Goal: Information Seeking & Learning: Compare options

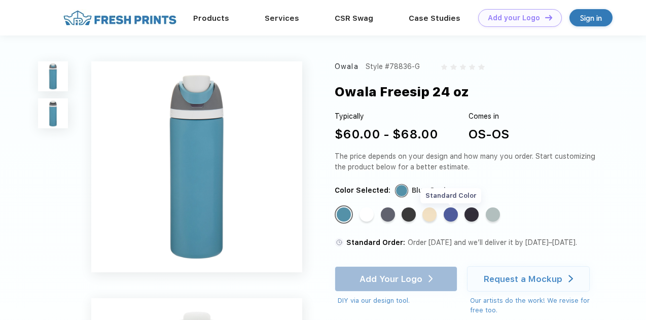
click at [452, 215] on div "Standard Color" at bounding box center [451, 214] width 14 height 14
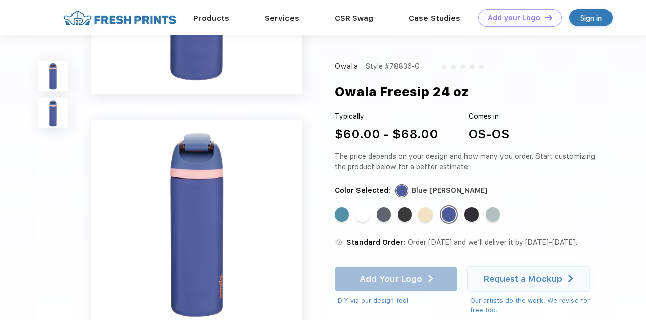
scroll to position [141, 0]
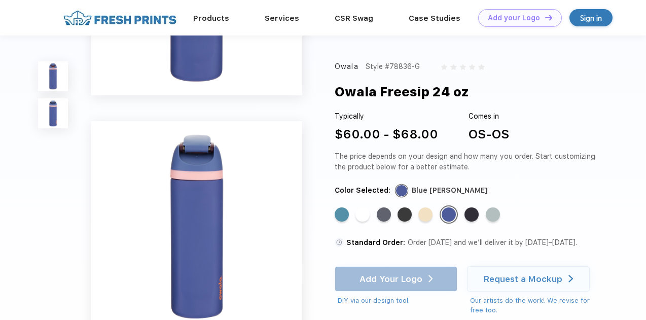
click at [432, 210] on div "Standard Color" at bounding box center [425, 214] width 14 height 14
click at [499, 205] on div "Owala Style #78836-G Owala Freesip 24 oz Typically $60.00 - $68.00 Comes in OS-…" at bounding box center [467, 188] width 265 height 254
click at [495, 211] on div "Standard Color" at bounding box center [493, 214] width 14 height 14
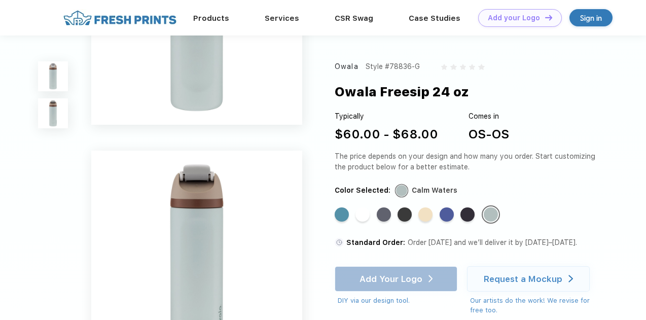
scroll to position [126, 0]
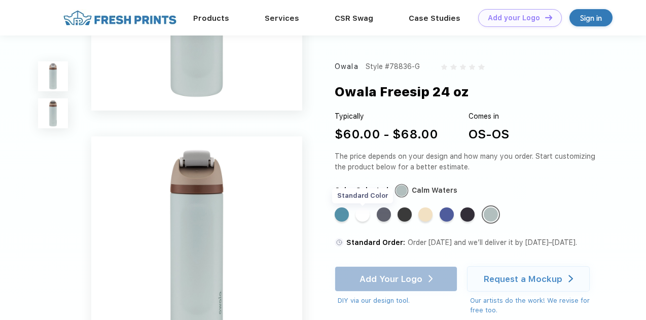
click at [362, 218] on div "Standard Color" at bounding box center [362, 214] width 14 height 14
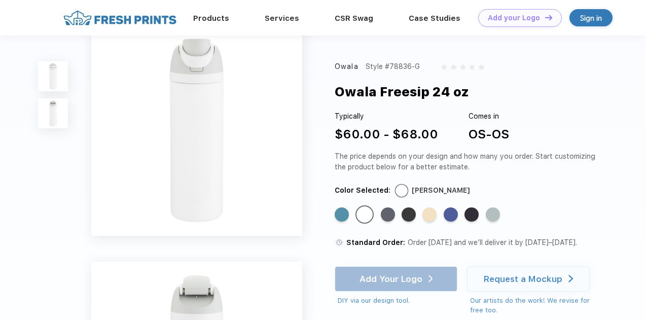
scroll to position [0, 0]
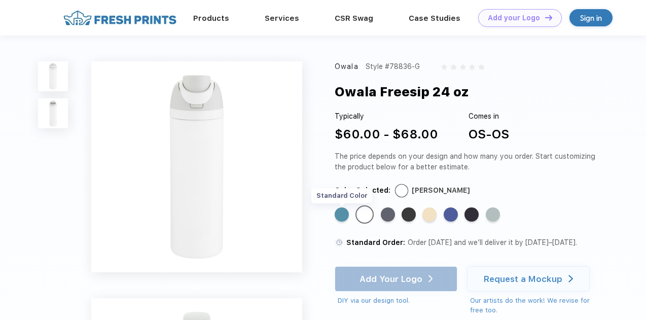
click at [345, 218] on div "Standard Color" at bounding box center [342, 214] width 14 height 14
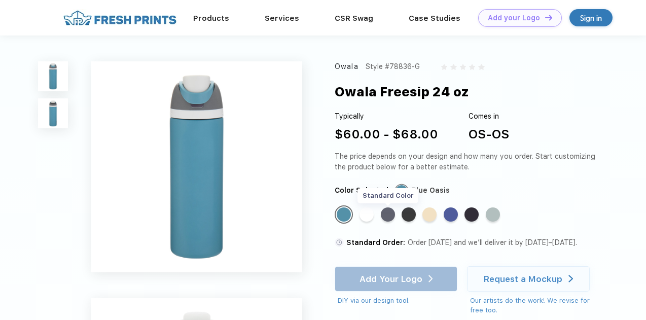
click at [389, 214] on div "Standard Color" at bounding box center [388, 214] width 14 height 14
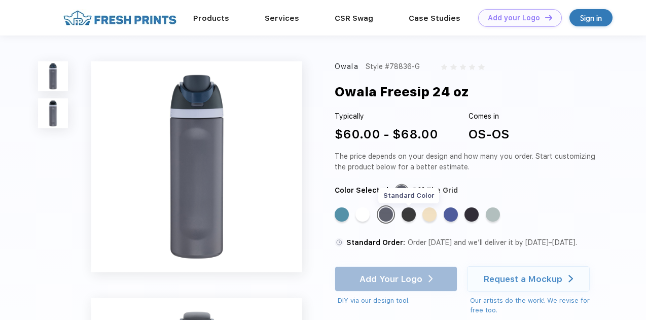
click at [412, 215] on div "Standard Color" at bounding box center [408, 214] width 14 height 14
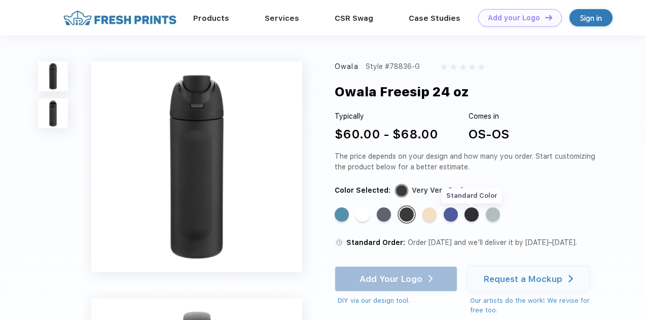
click at [470, 215] on div "Standard Color" at bounding box center [471, 214] width 14 height 14
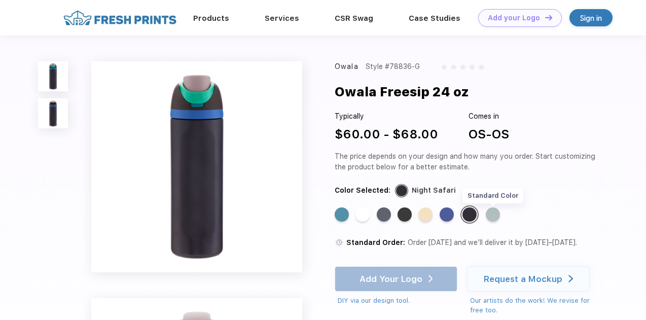
click at [497, 216] on div "Standard Color" at bounding box center [493, 214] width 14 height 14
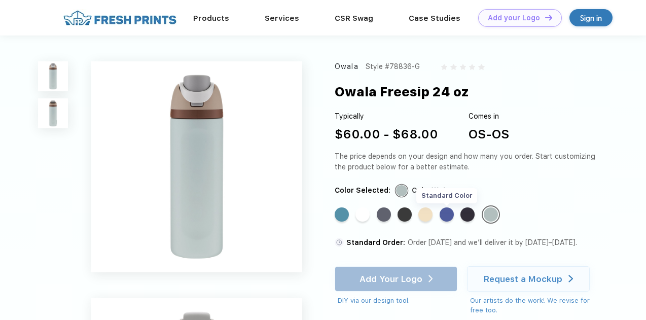
click at [448, 214] on div "Standard Color" at bounding box center [447, 214] width 14 height 14
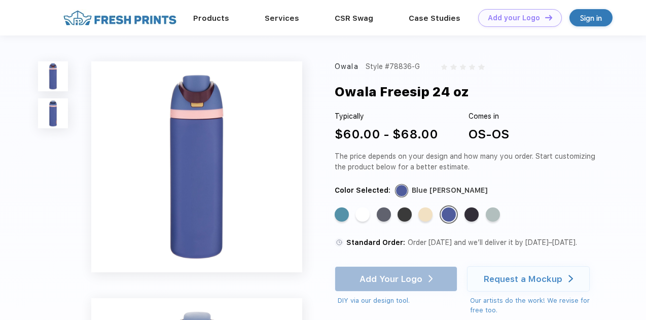
click at [59, 120] on img at bounding box center [53, 113] width 30 height 30
click at [214, 20] on link "Products" at bounding box center [211, 17] width 36 height 9
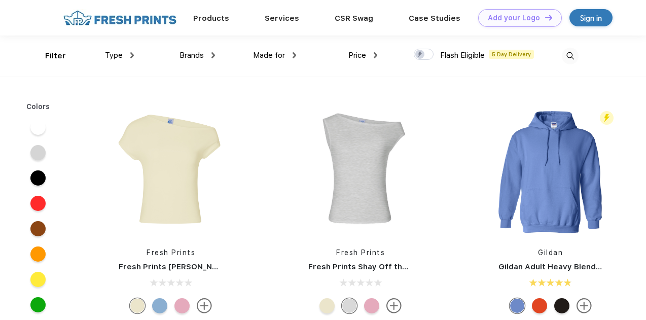
scroll to position [1, 0]
click at [147, 20] on img at bounding box center [119, 18] width 119 height 18
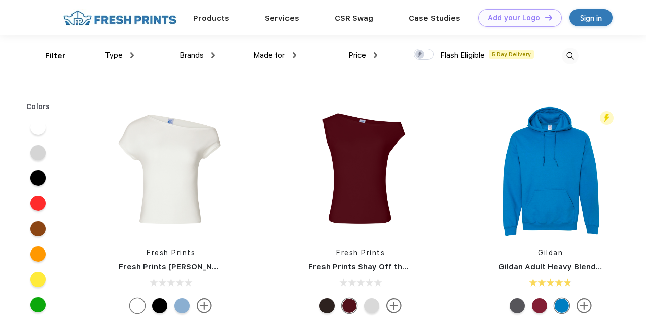
scroll to position [1, 0]
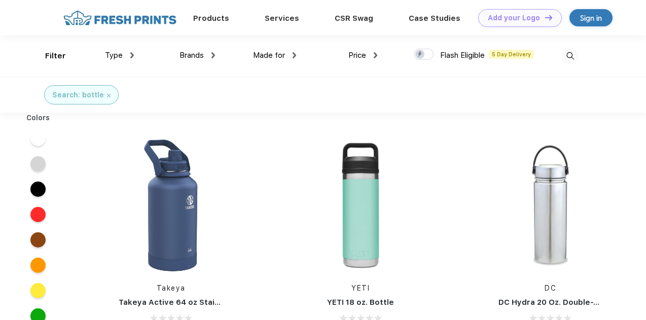
scroll to position [1, 0]
click at [371, 55] on div "Price" at bounding box center [362, 55] width 29 height 12
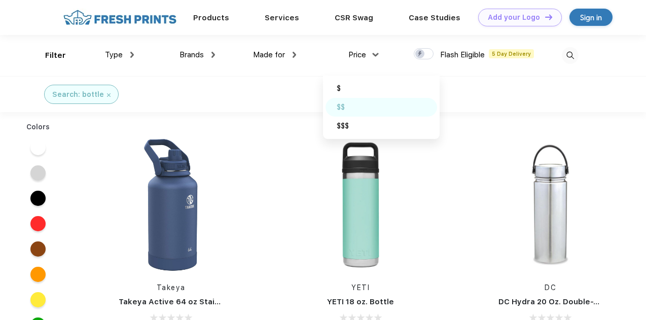
click at [344, 109] on div "$$" at bounding box center [341, 107] width 8 height 11
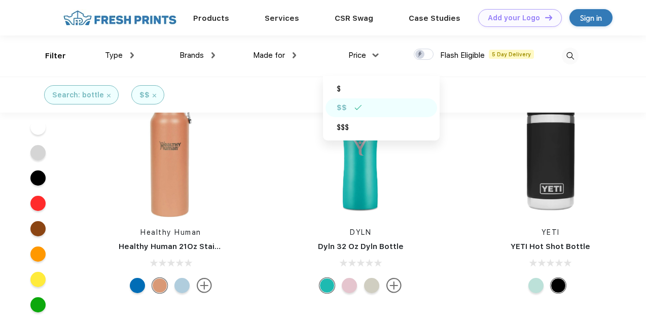
scroll to position [964, 0]
click at [471, 245] on div "YETI YETI Hot Shot Bottle" at bounding box center [551, 190] width 190 height 215
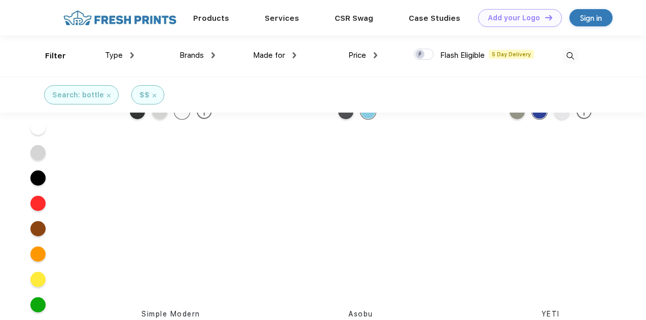
scroll to position [6355, 0]
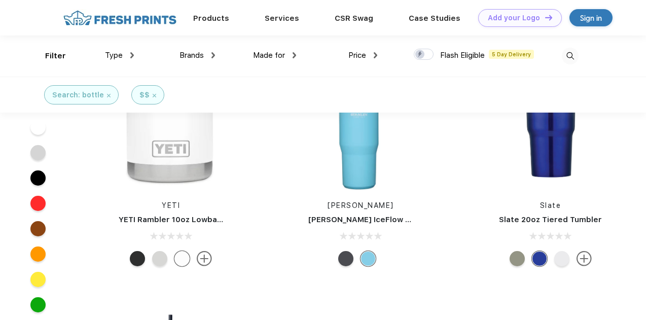
click at [354, 202] on link "[PERSON_NAME]" at bounding box center [360, 205] width 66 height 8
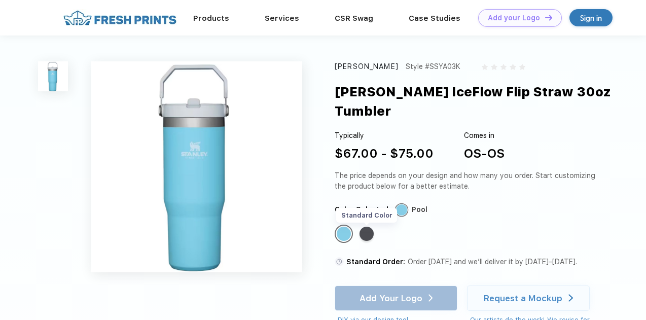
click at [367, 227] on div "Standard Color" at bounding box center [366, 234] width 14 height 14
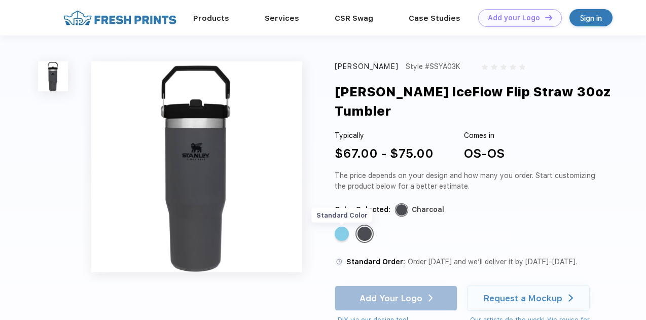
click at [349, 227] on div "Standard Color" at bounding box center [342, 234] width 14 height 14
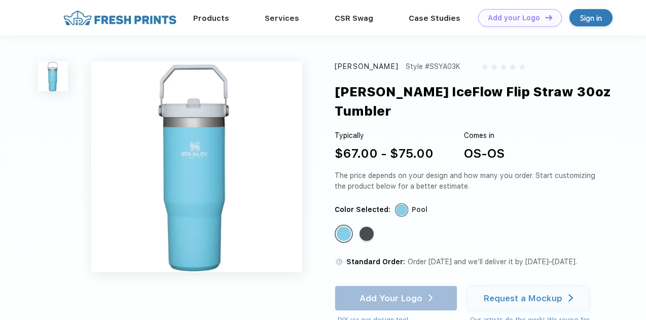
click at [360, 227] on div "Standard Color" at bounding box center [366, 234] width 14 height 14
click at [363, 227] on div "Standard Color" at bounding box center [366, 234] width 14 height 14
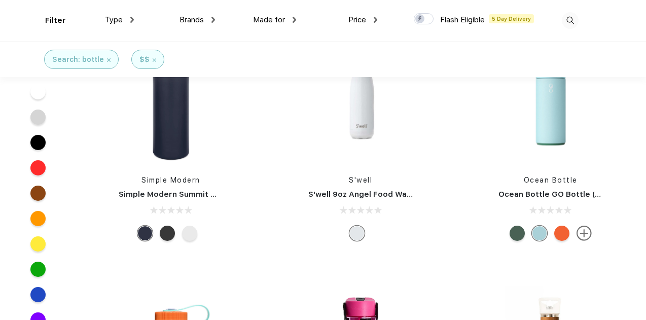
scroll to position [542, 0]
